Goal: Check status: Check status

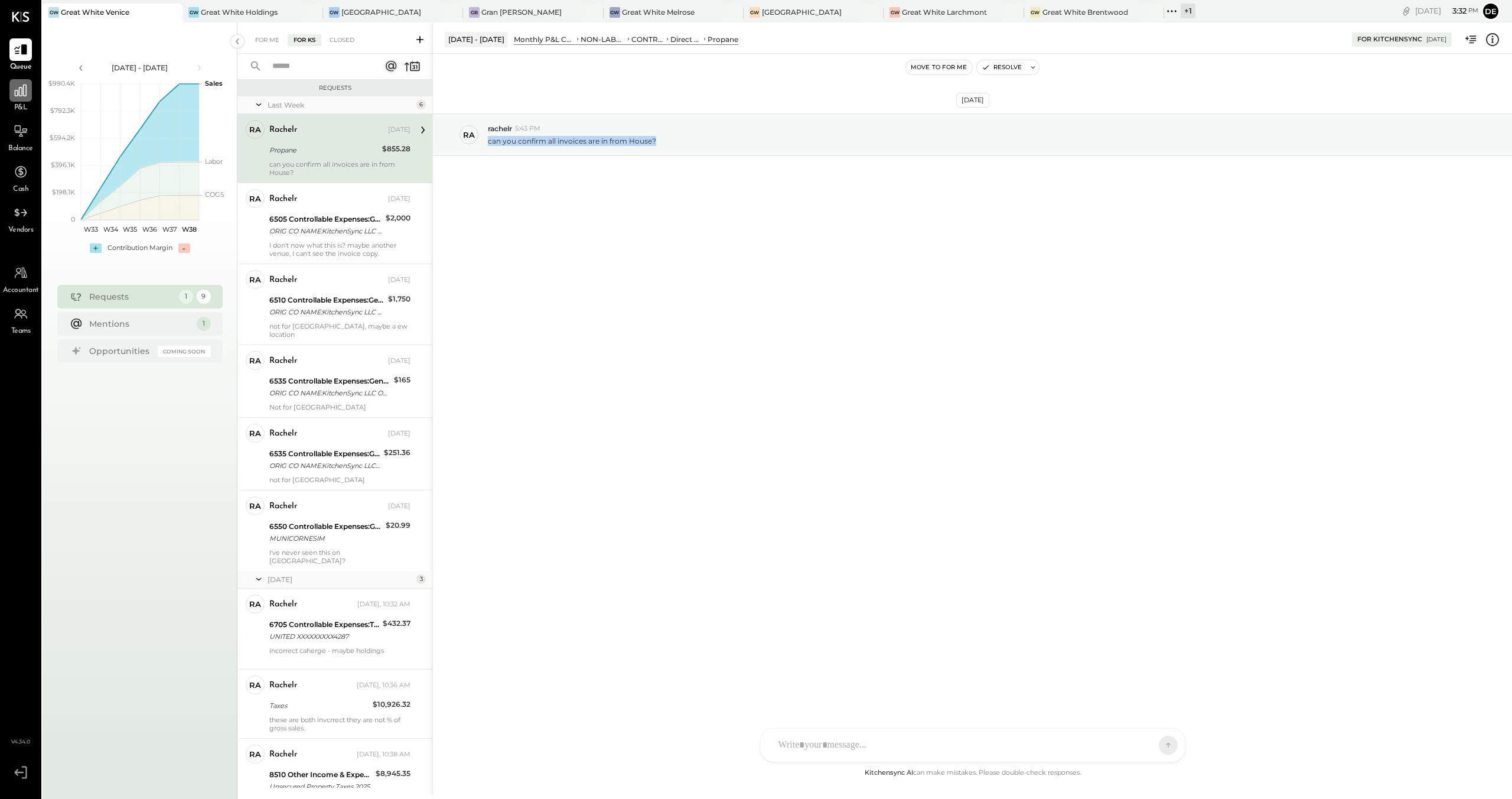
click at [22, 86] on icon at bounding box center [20, 91] width 15 height 15
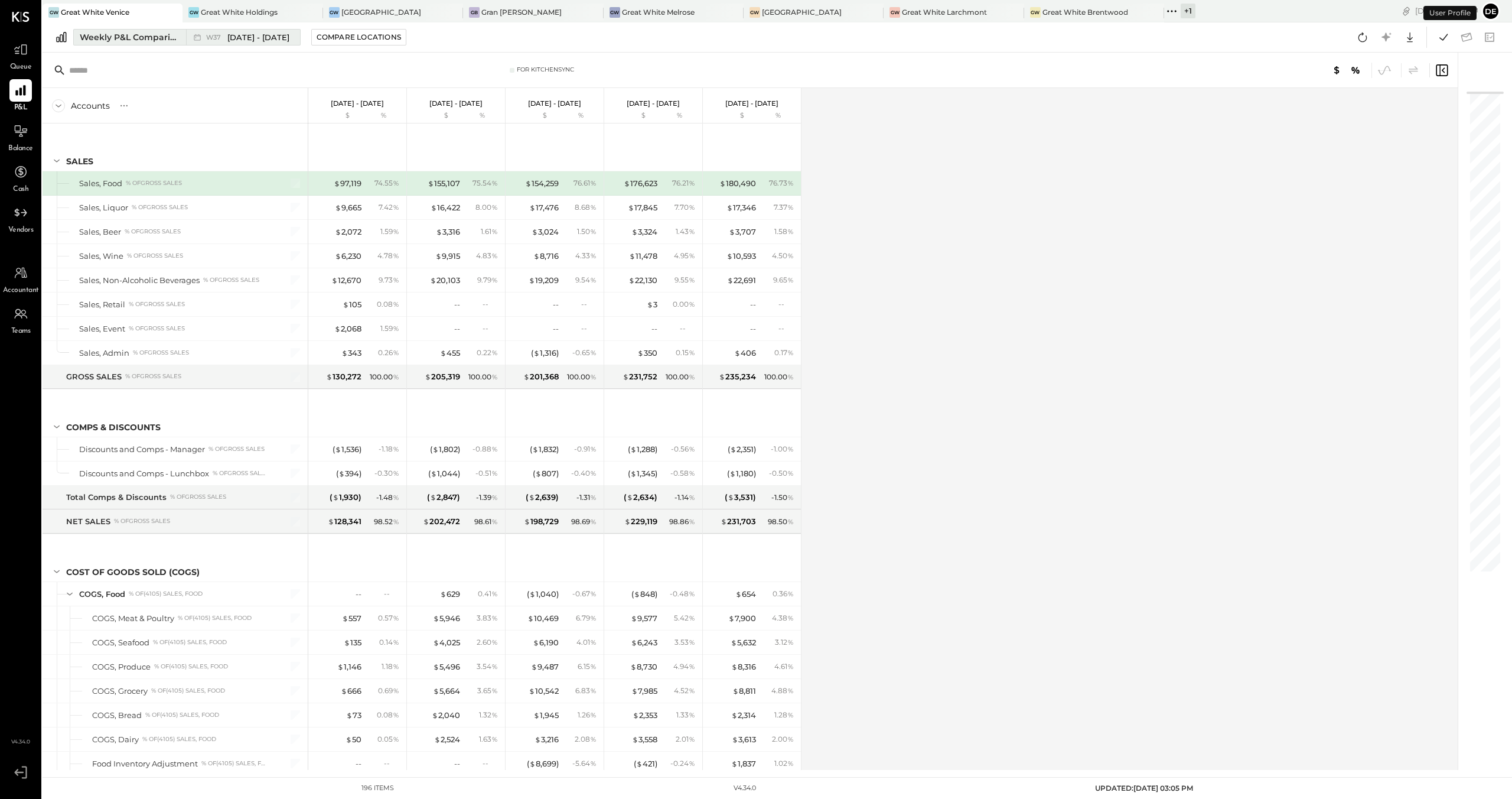
click at [167, 36] on div "Weekly P&L Comparison" at bounding box center [129, 37] width 99 height 12
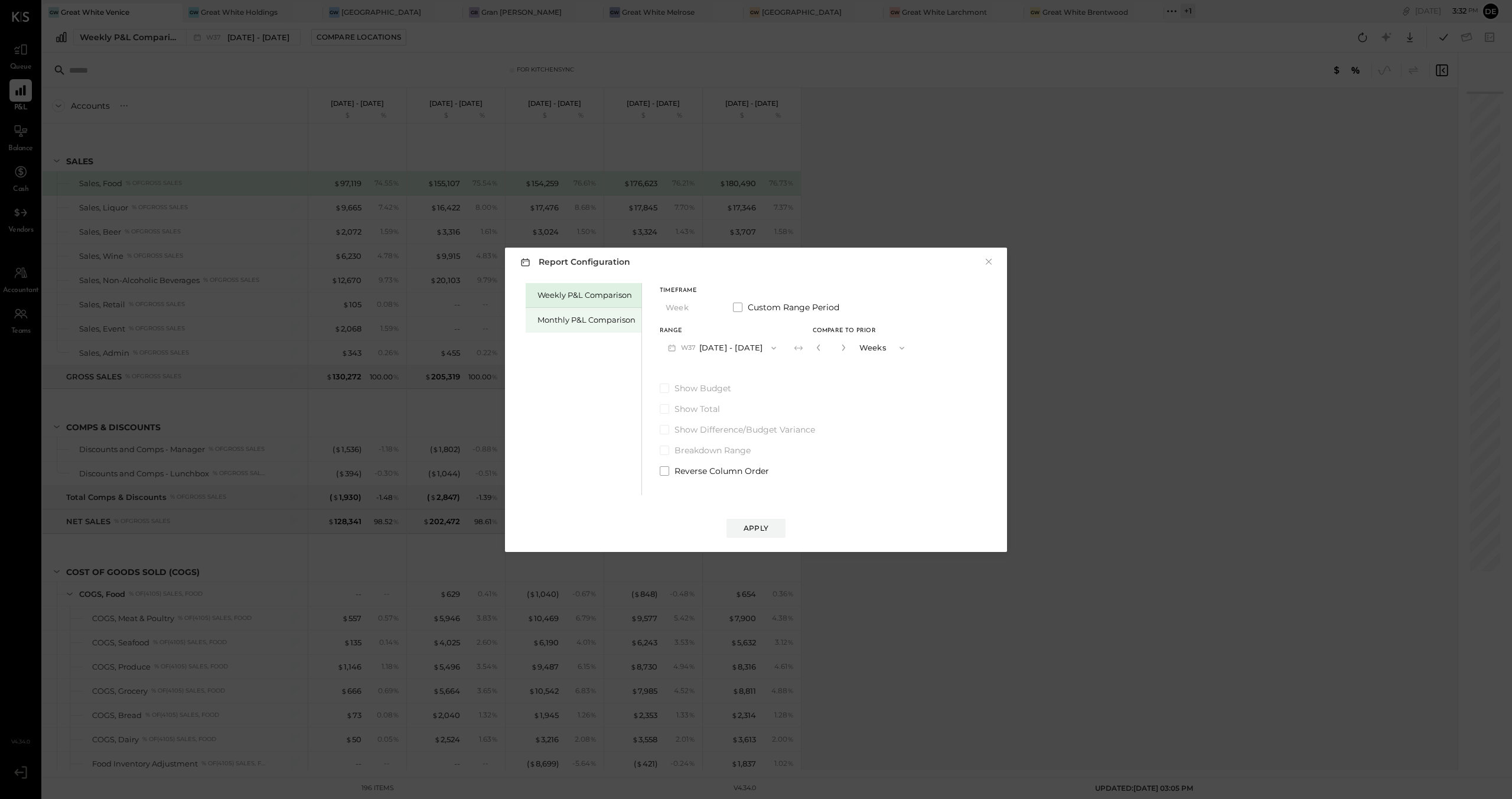
click at [573, 317] on div "Monthly P&L Comparison" at bounding box center [586, 320] width 98 height 11
click at [704, 344] on button "M09 [DATE] - [DATE]" at bounding box center [722, 348] width 125 height 22
click at [706, 377] on span "[DATE] - [DATE]" at bounding box center [718, 374] width 56 height 10
click at [754, 524] on div "Apply" at bounding box center [756, 528] width 25 height 10
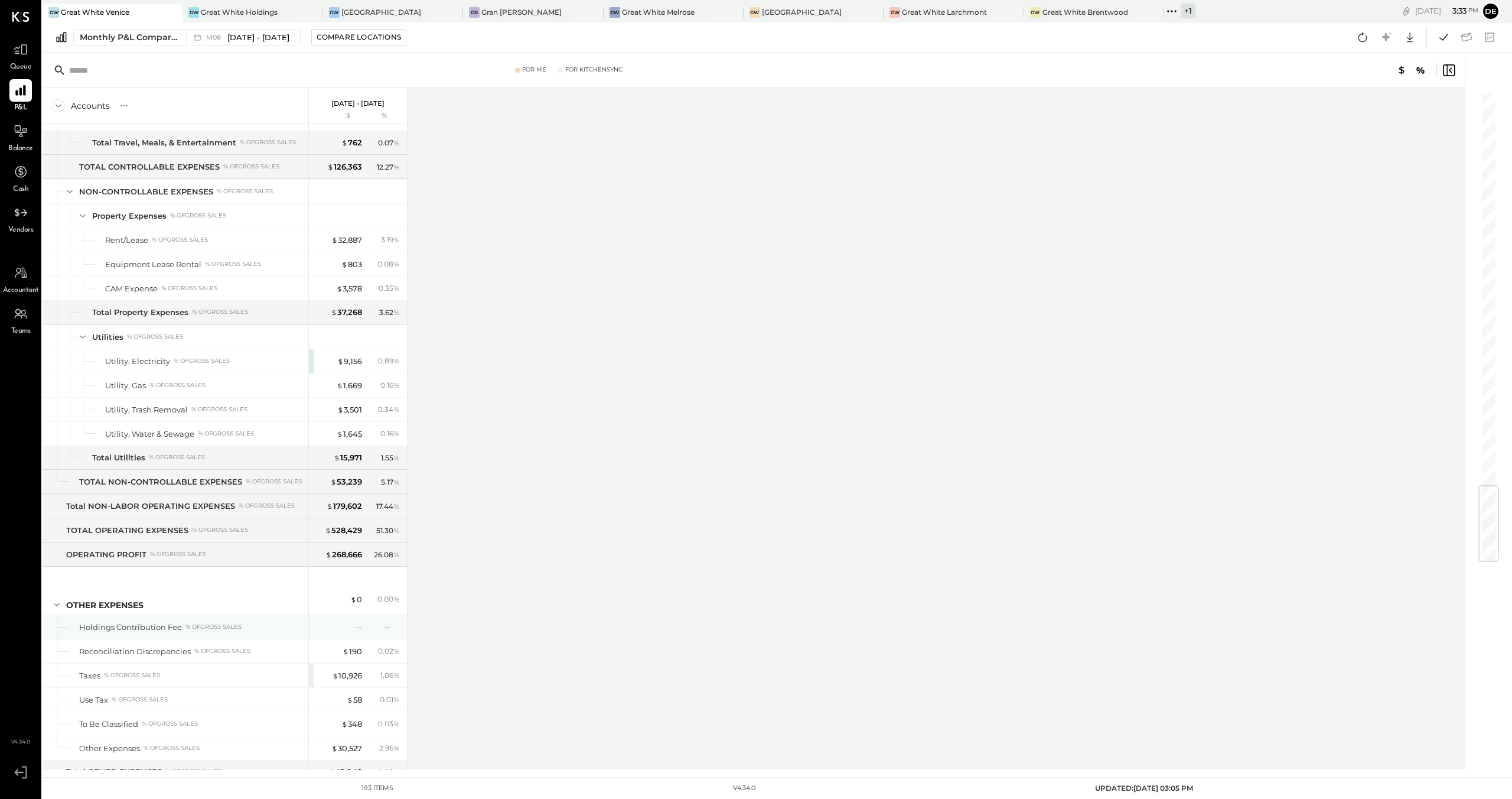
scroll to position [3328, 0]
